Goal: Check status: Check status

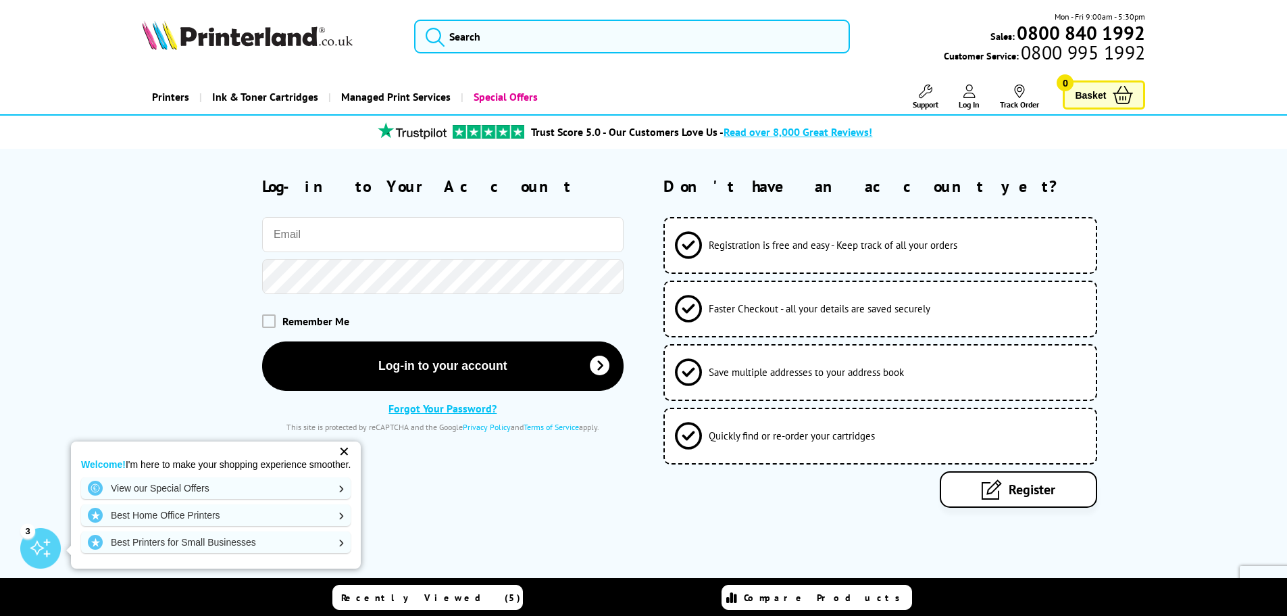
click at [398, 235] on input "email" at bounding box center [443, 234] width 362 height 35
type input "[EMAIL_ADDRESS][DOMAIN_NAME]"
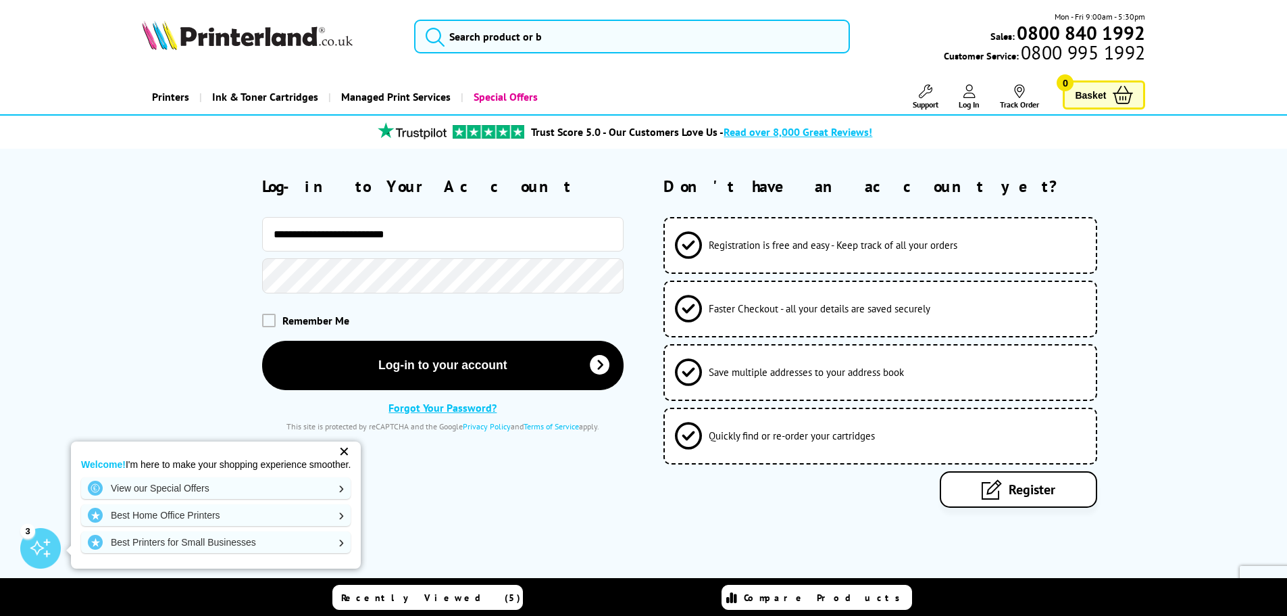
click at [262, 341] on button "Log-in to your account" at bounding box center [443, 365] width 362 height 49
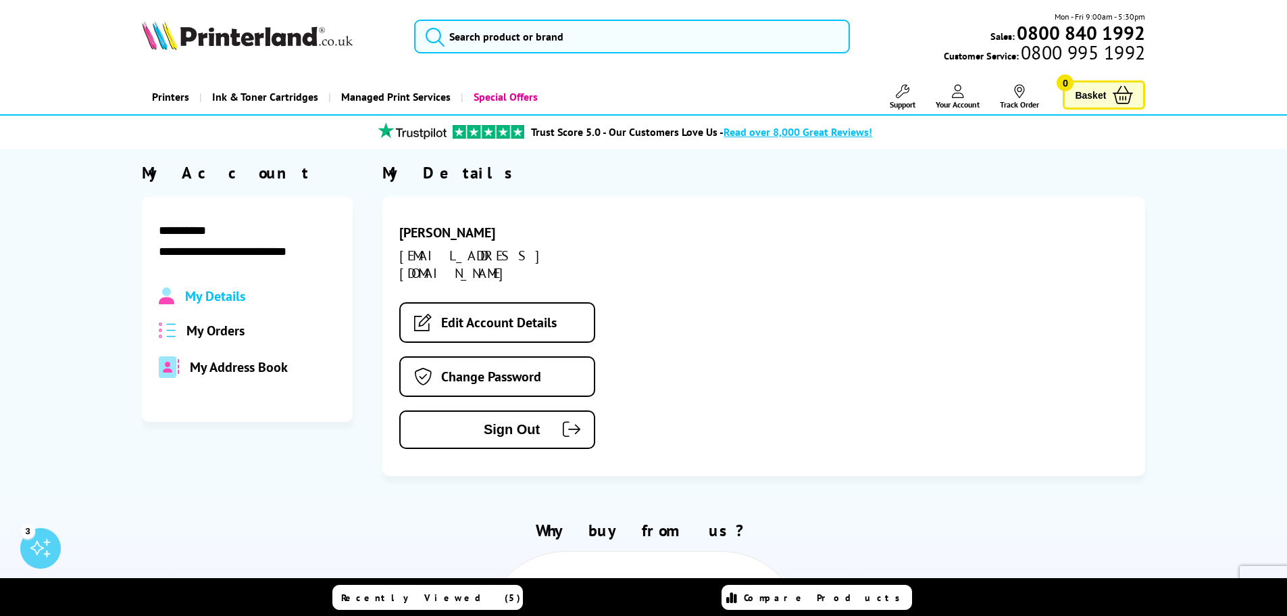
click at [974, 100] on span "Your Account" at bounding box center [958, 104] width 44 height 10
click at [203, 325] on span "My Orders" at bounding box center [216, 331] width 58 height 18
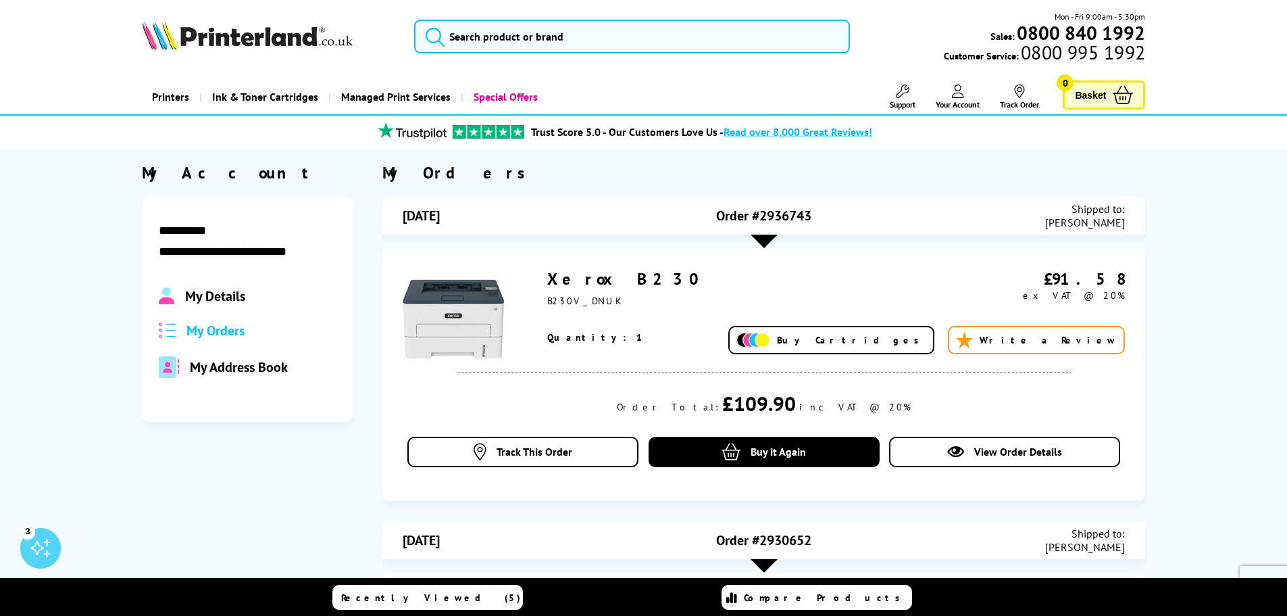
click at [993, 449] on span "View Order Details" at bounding box center [1018, 452] width 88 height 14
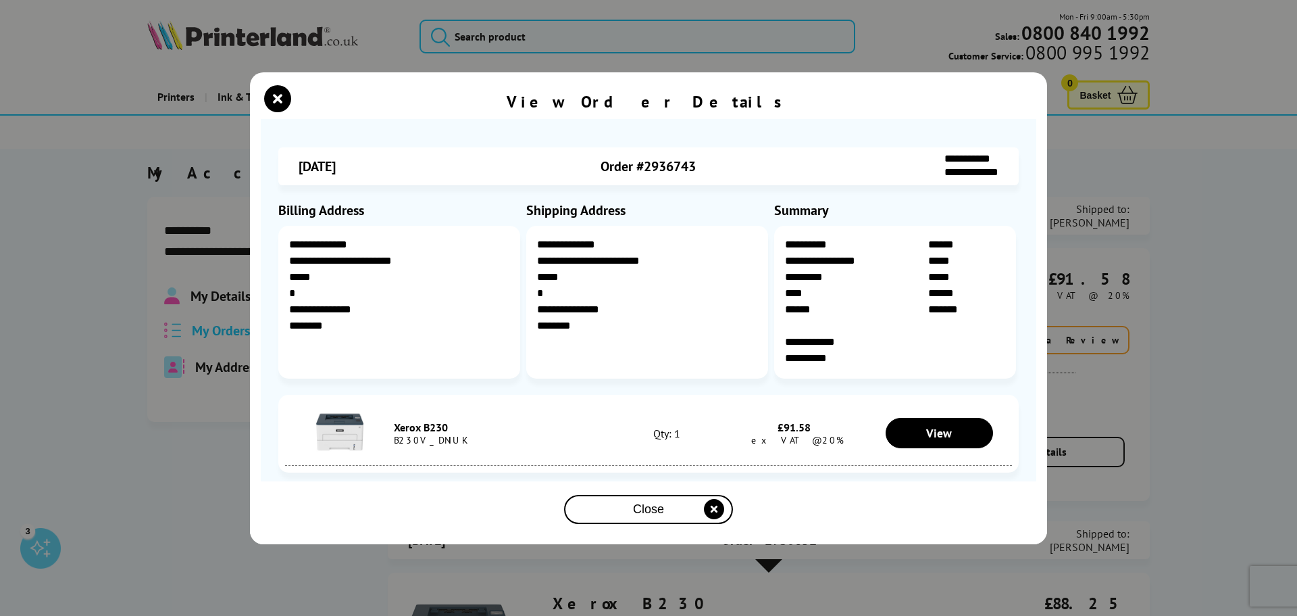
click at [676, 514] on div "Close" at bounding box center [649, 509] width 158 height 25
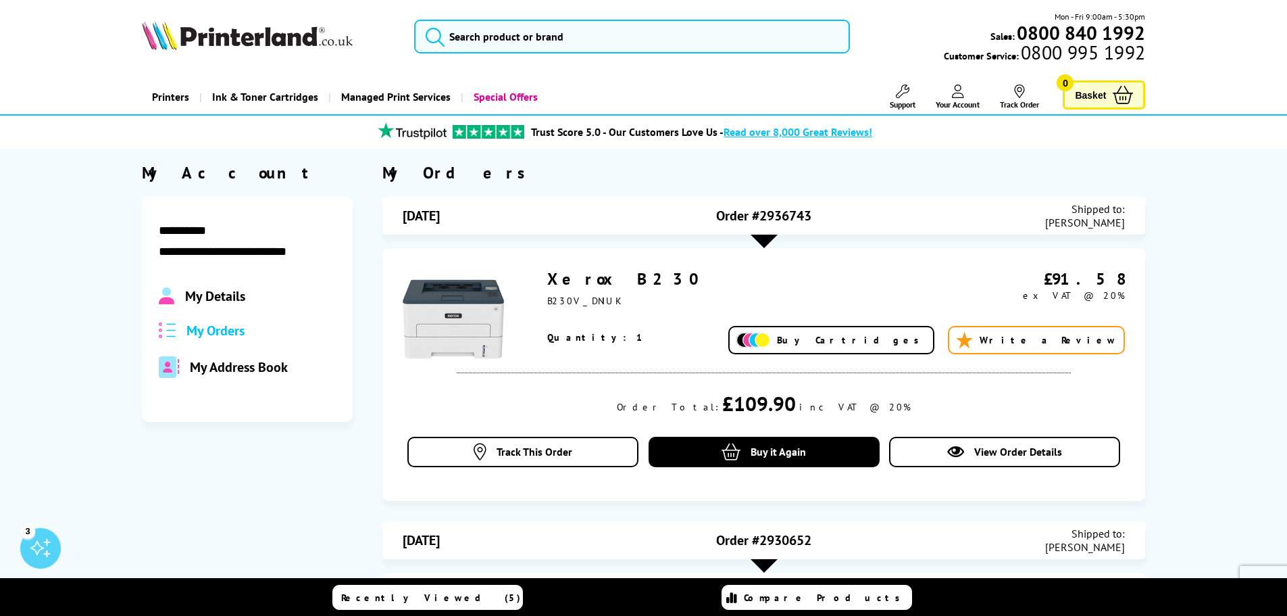
click at [562, 464] on link "Track This Order" at bounding box center [522, 452] width 231 height 30
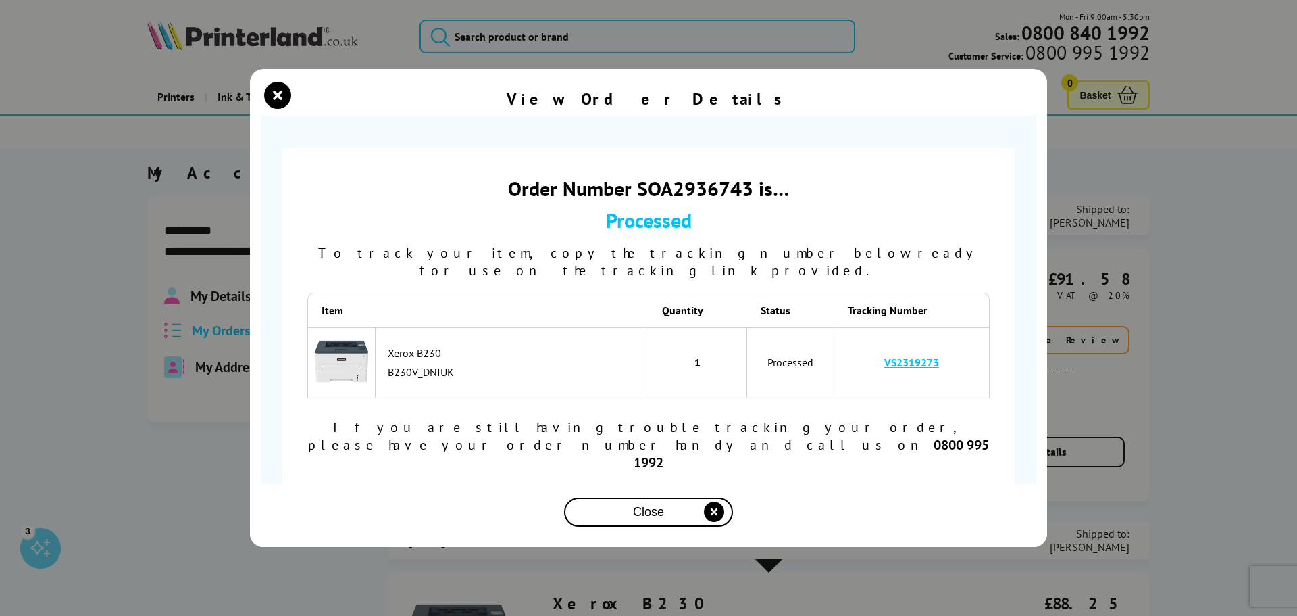
click at [908, 369] on link "VS2319273" at bounding box center [912, 362] width 55 height 14
drag, startPoint x: 950, startPoint y: 374, endPoint x: 879, endPoint y: 373, distance: 71.0
click at [879, 373] on td "VS2319273" at bounding box center [912, 362] width 155 height 71
copy link "VS2319273"
click at [983, 357] on td "VS2319273" at bounding box center [912, 362] width 155 height 71
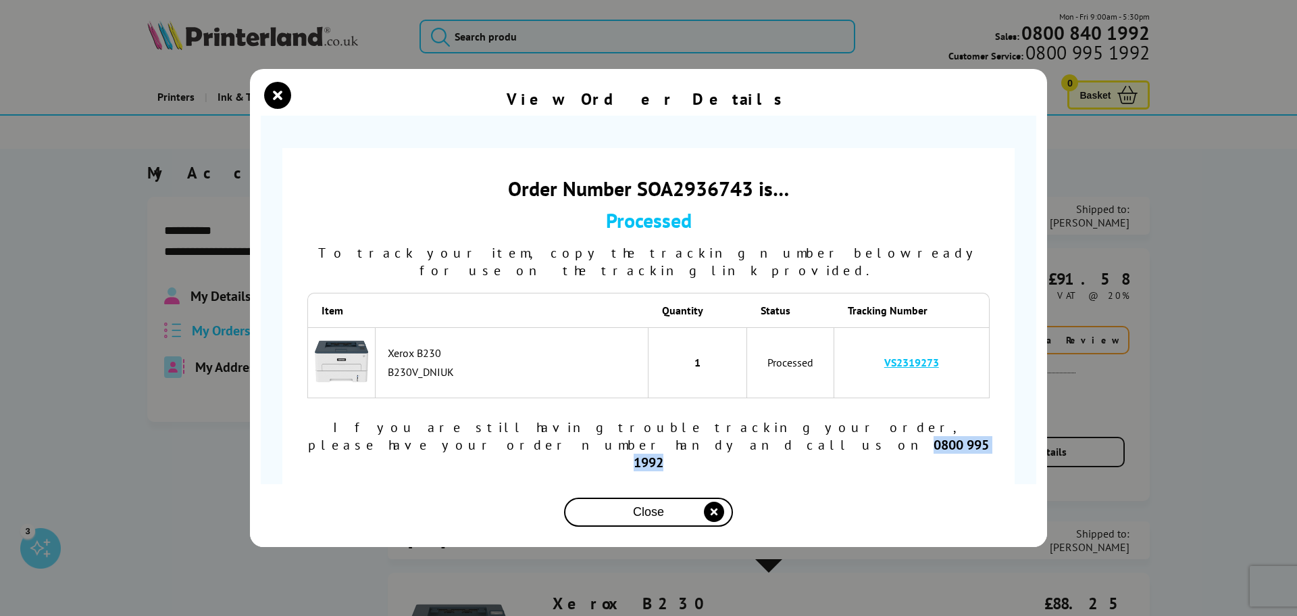
drag, startPoint x: 902, startPoint y: 439, endPoint x: 992, endPoint y: 434, distance: 90.0
click at [992, 434] on div "Order Number SOA2936743 is… Processed To track your item, copy the tracking num…" at bounding box center [649, 323] width 726 height 323
copy b "0800 995 1992"
click at [553, 423] on div "Order Number SOA2936743 is… Processed To track your item, copy the tracking num…" at bounding box center [649, 323] width 726 height 323
click at [483, 484] on div "Close" at bounding box center [648, 515] width 797 height 63
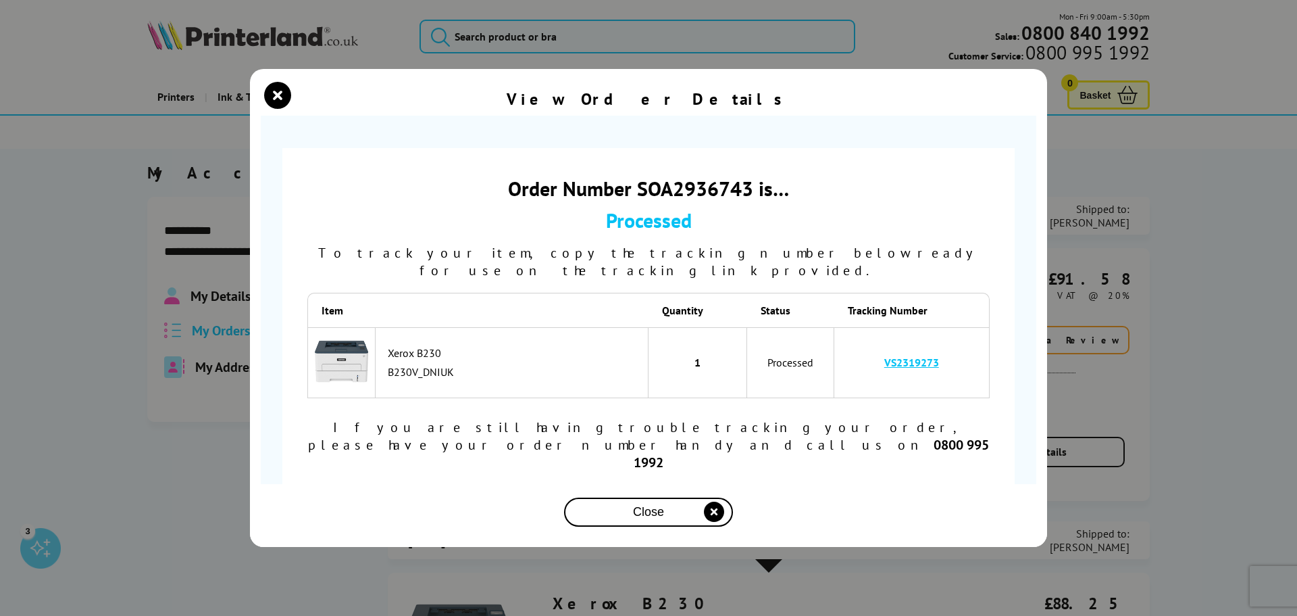
click at [669, 499] on div "Close" at bounding box center [649, 511] width 158 height 25
